Goal: Transaction & Acquisition: Book appointment/travel/reservation

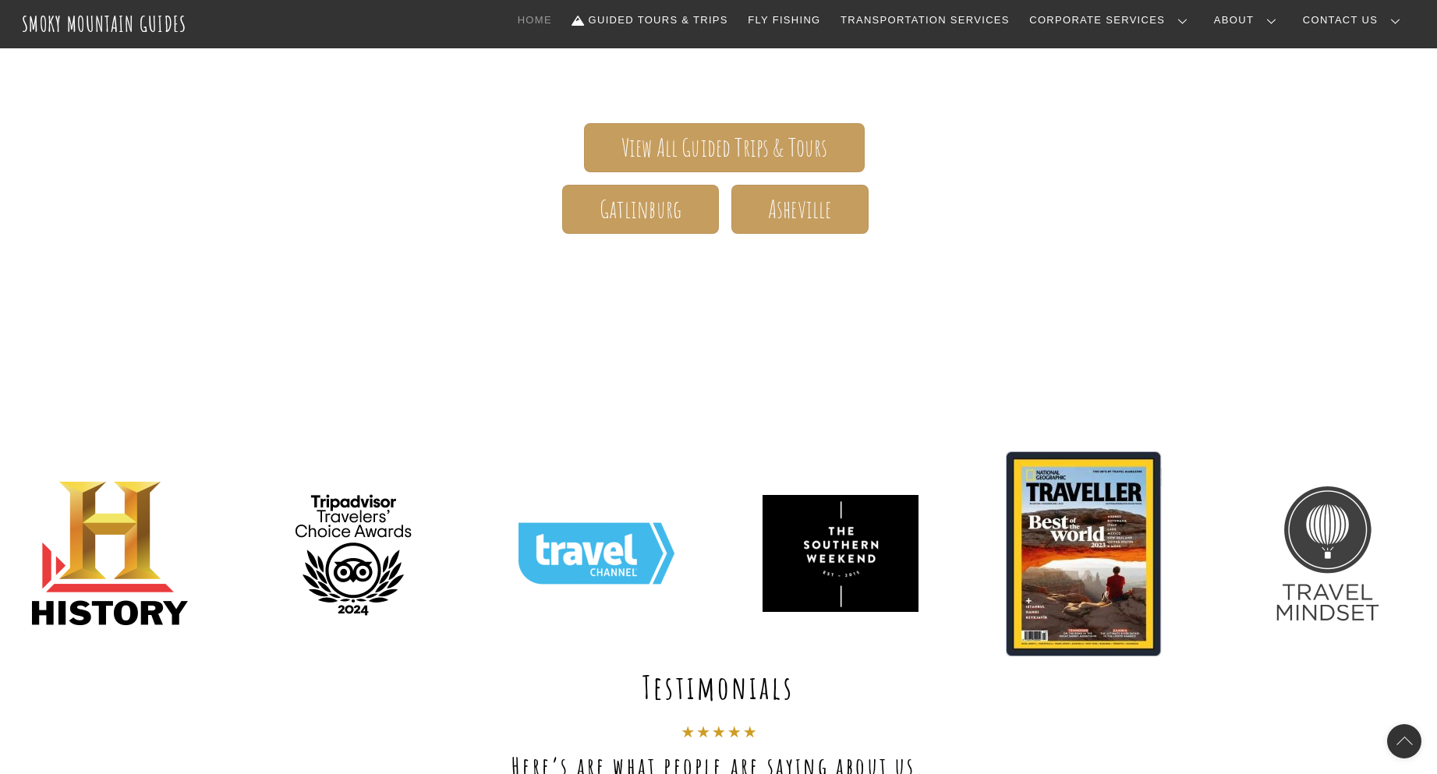
scroll to position [78, 0]
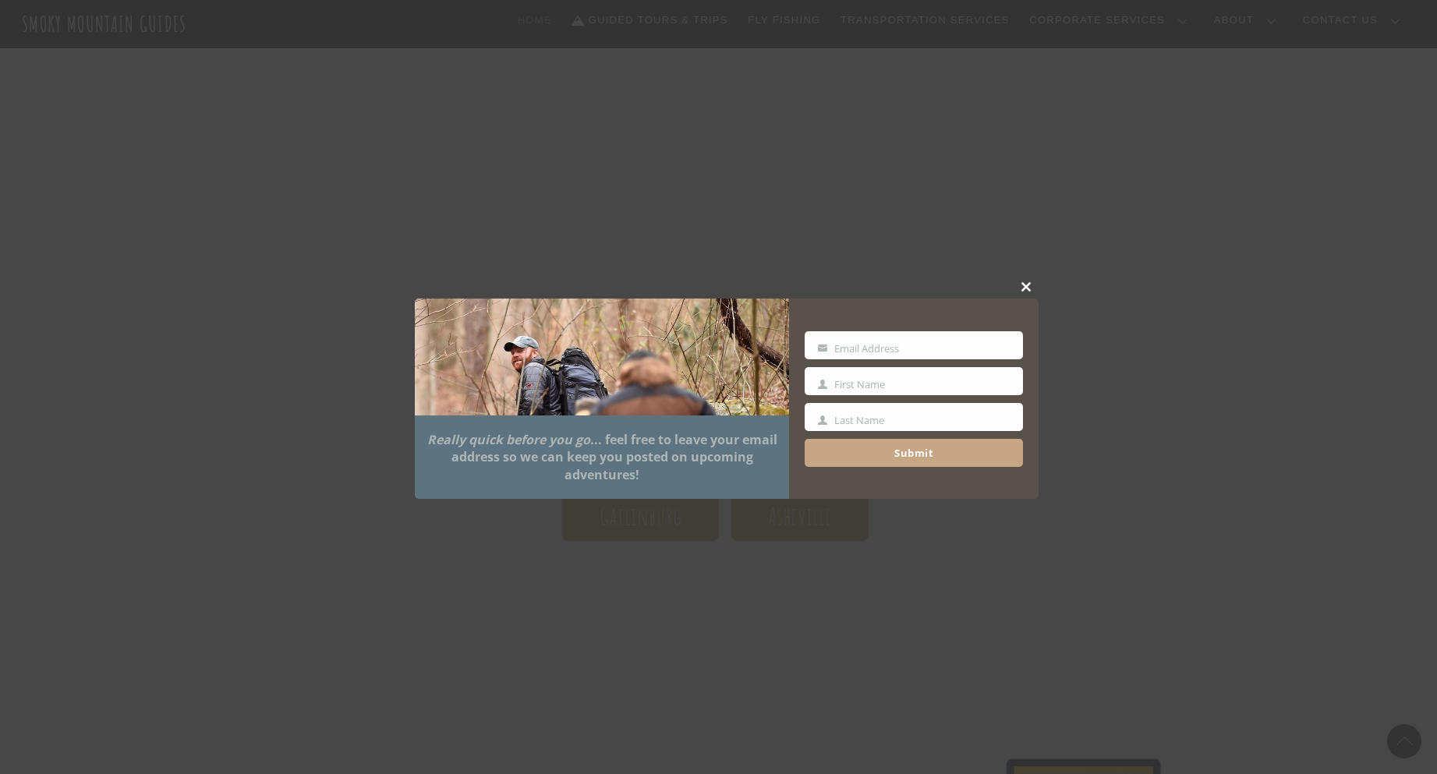
click at [1025, 283] on span at bounding box center [1026, 286] width 23 height 9
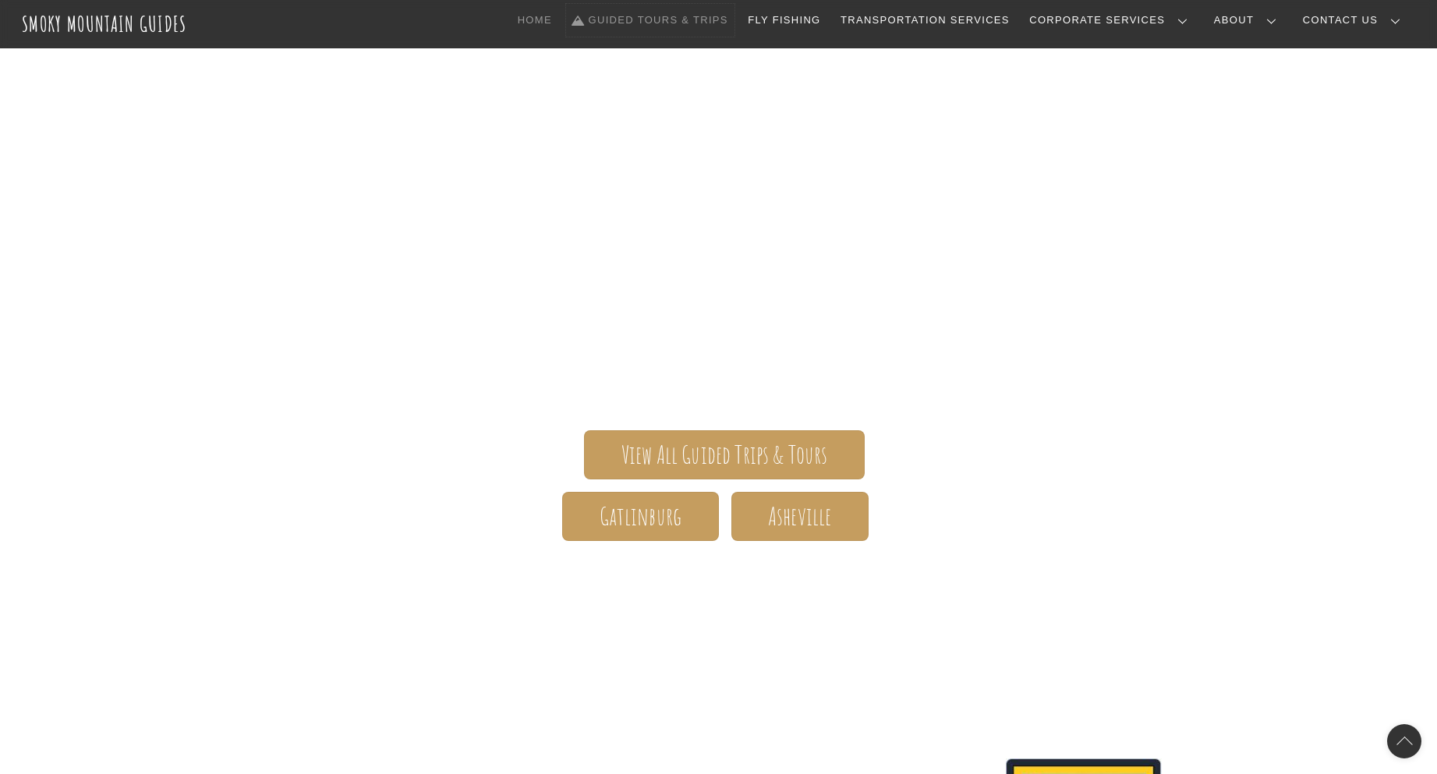
click at [694, 24] on link "Guided Tours & Trips" at bounding box center [650, 20] width 168 height 33
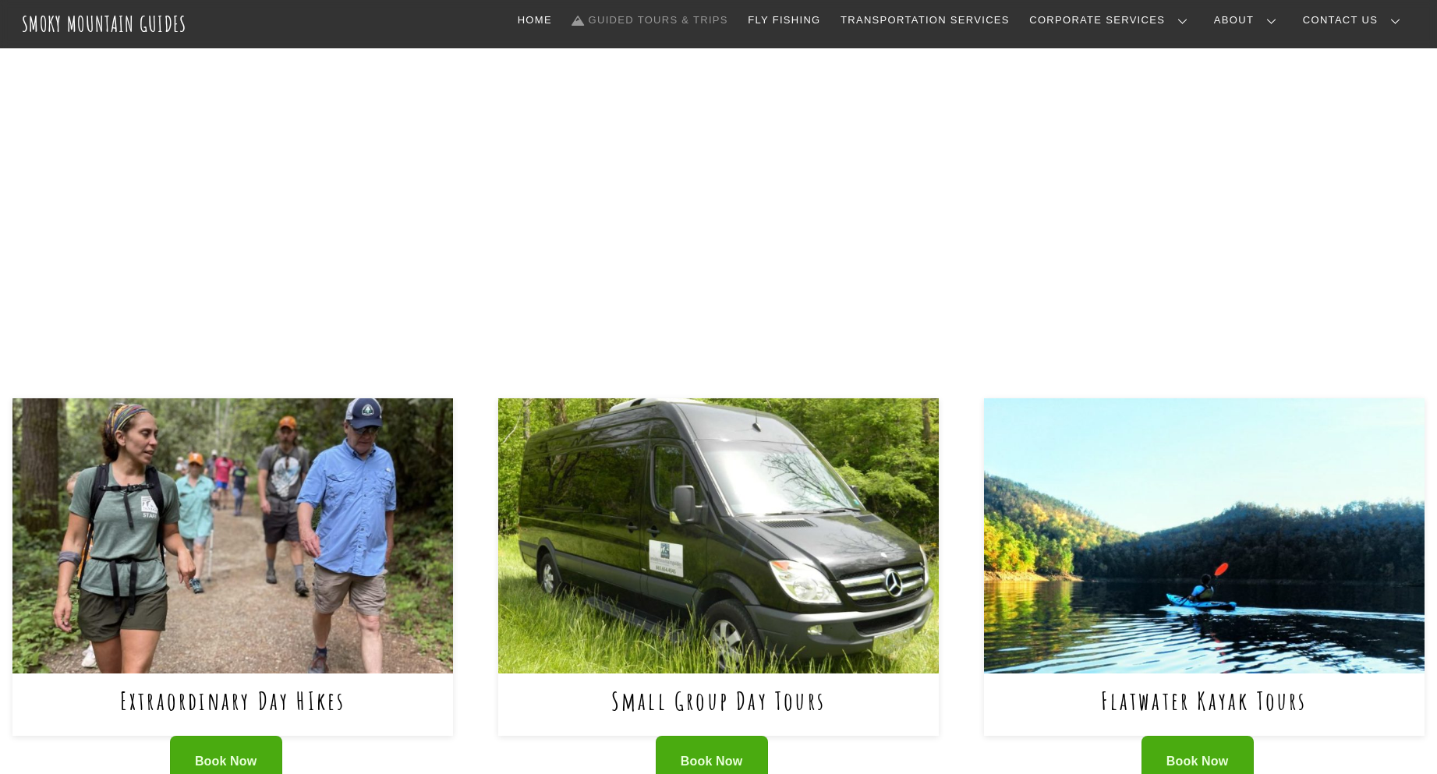
scroll to position [312, 0]
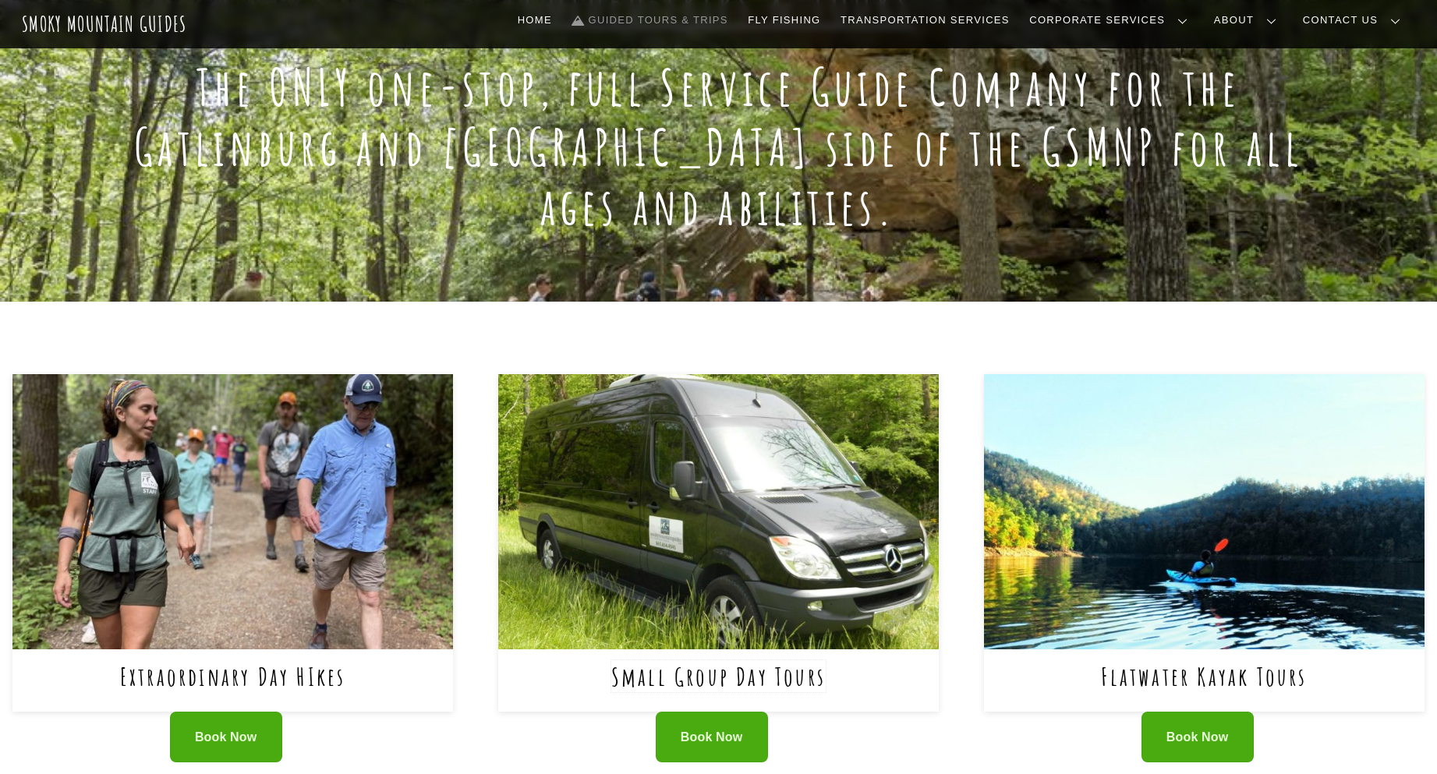
click at [754, 660] on link "Small Group Day Tours" at bounding box center [718, 676] width 214 height 32
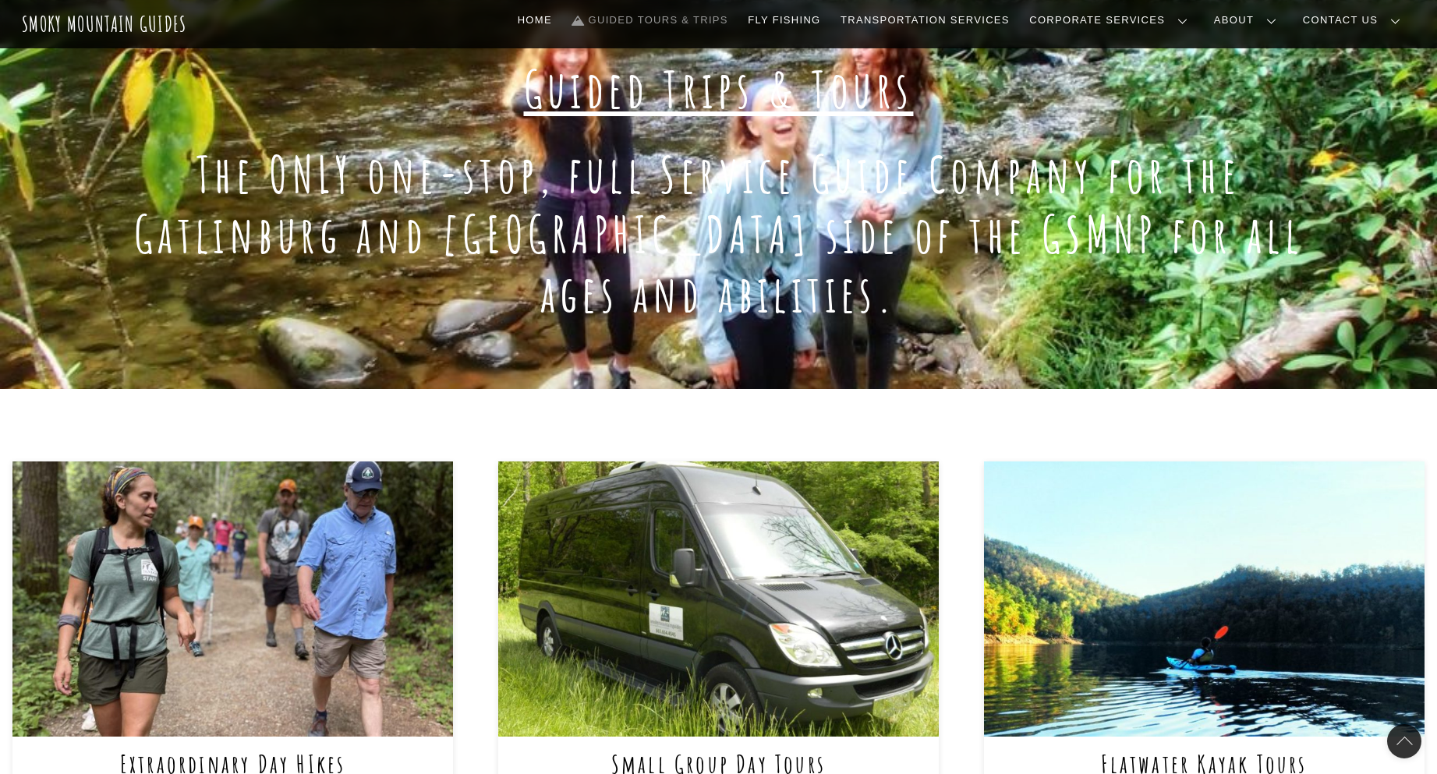
scroll to position [0, 0]
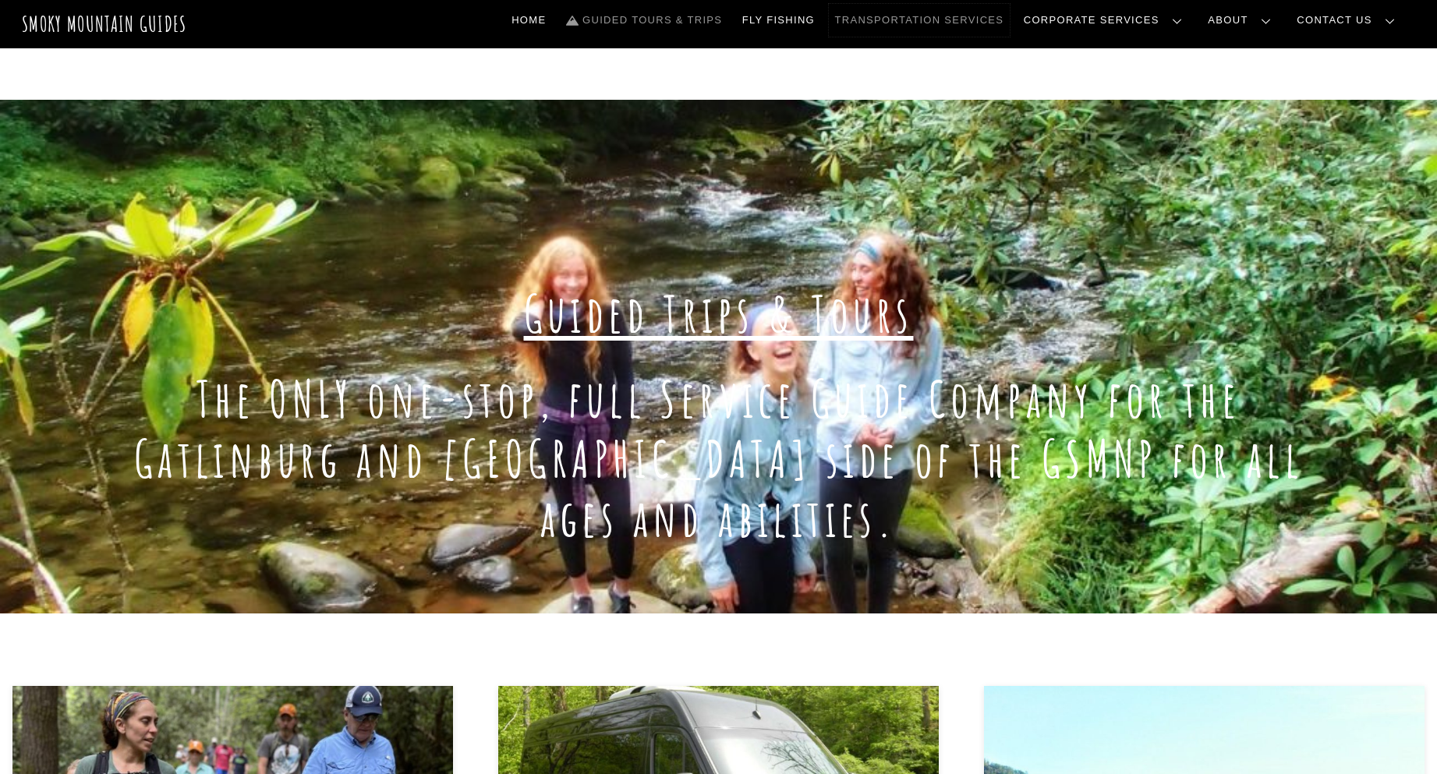
click at [978, 19] on link "Transportation Services" at bounding box center [919, 20] width 181 height 33
